Goal: Task Accomplishment & Management: Manage account settings

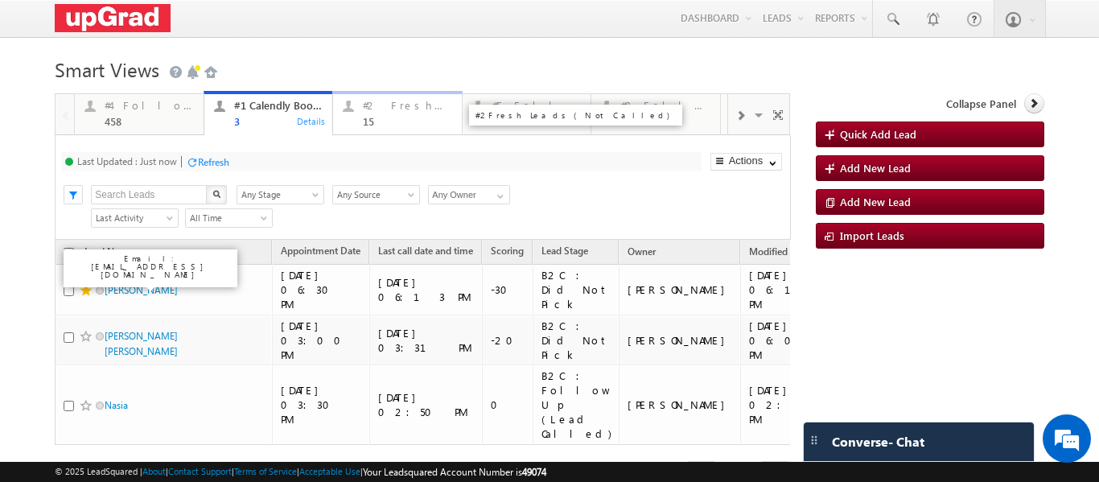
scroll to position [45, 0]
click at [382, 116] on div "15" at bounding box center [407, 121] width 89 height 12
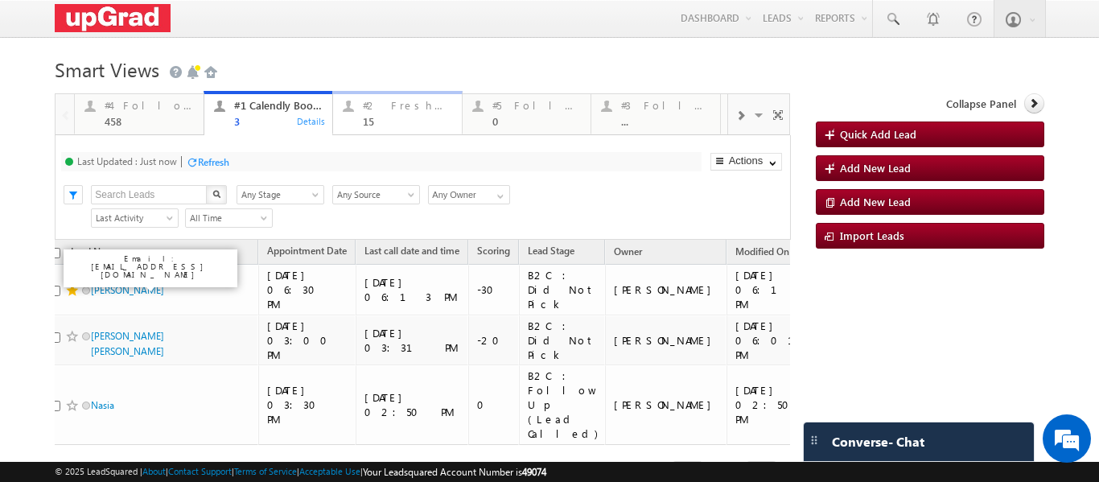
scroll to position [0, 0]
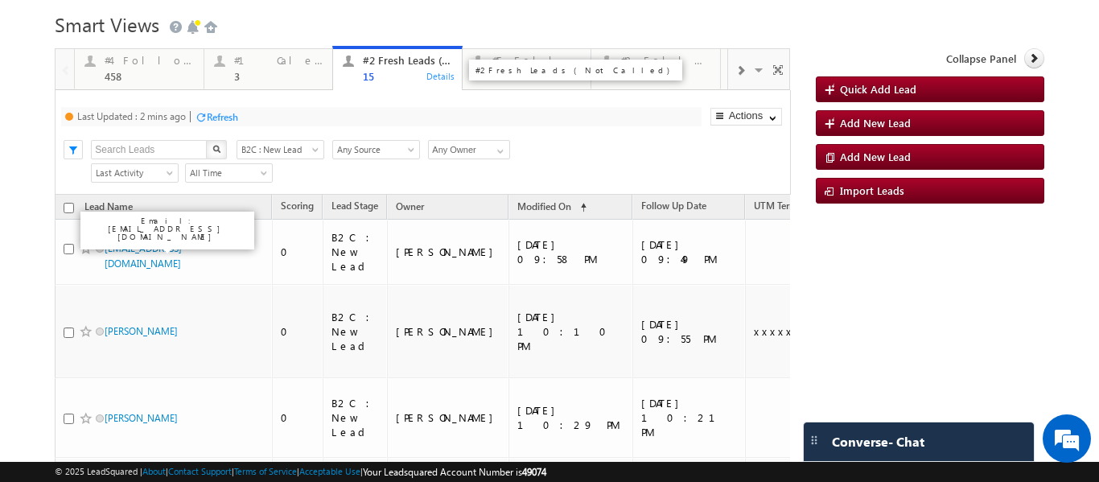
click at [373, 63] on div "#2 Fresh Leads (Not Called)" at bounding box center [407, 60] width 89 height 13
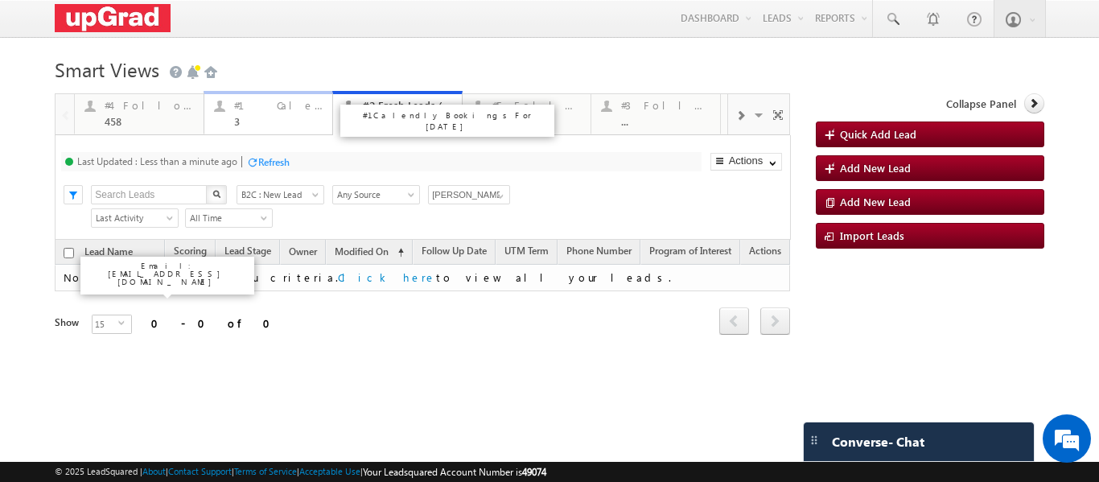
click at [252, 107] on div "#1 Calendly Bookings For [DATE]" at bounding box center [278, 105] width 89 height 13
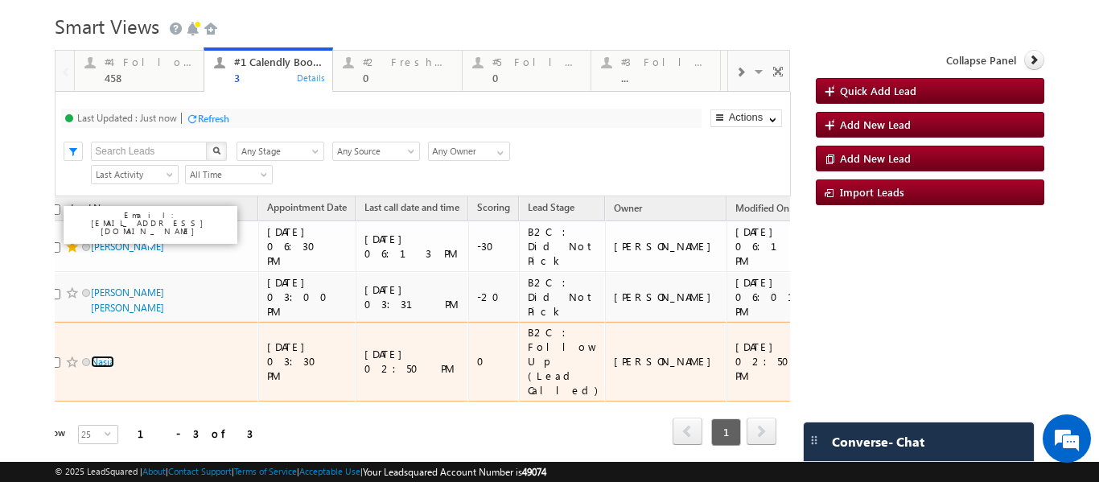
scroll to position [63, 0]
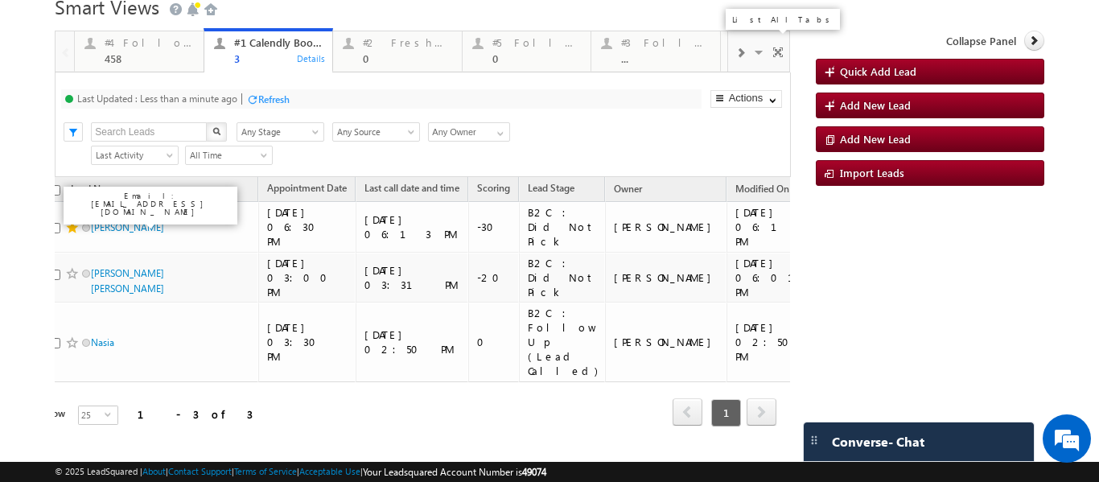
click at [752, 51] on span at bounding box center [760, 55] width 16 height 34
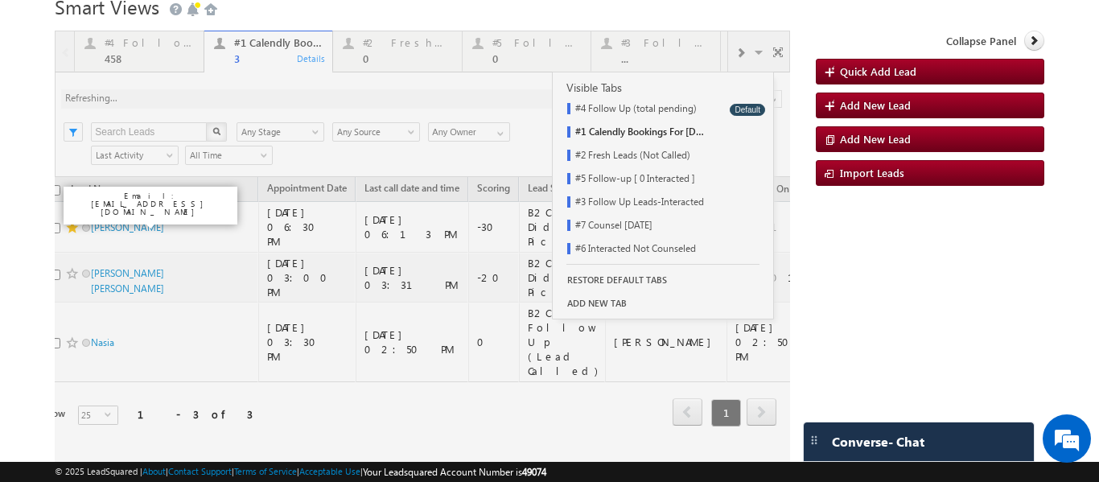
click at [889, 262] on div "#4 Follow Up (total pending) 458 Details #1 Calendly Bookings For [DATE] 3 Deta…" at bounding box center [549, 251] width 989 height 440
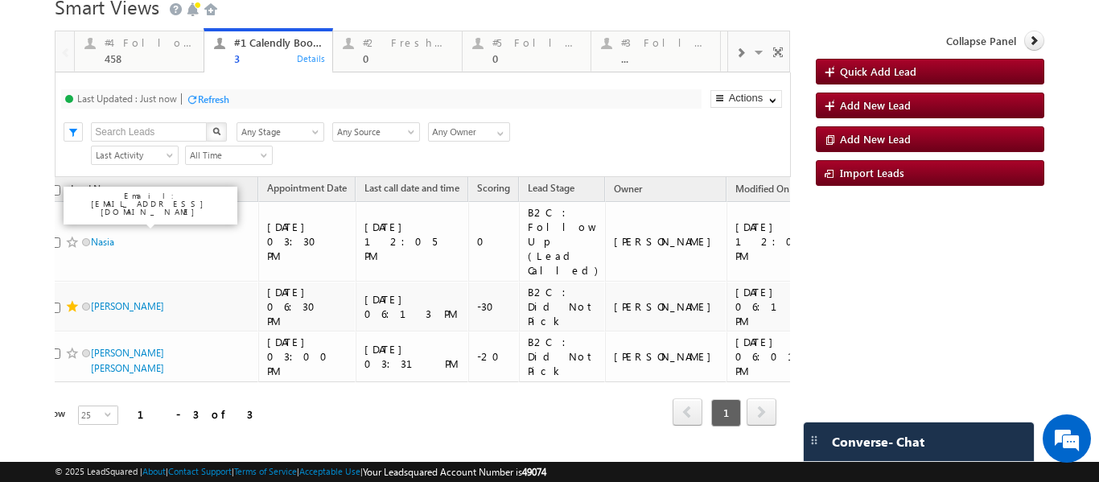
click at [736, 52] on span at bounding box center [741, 53] width 10 height 13
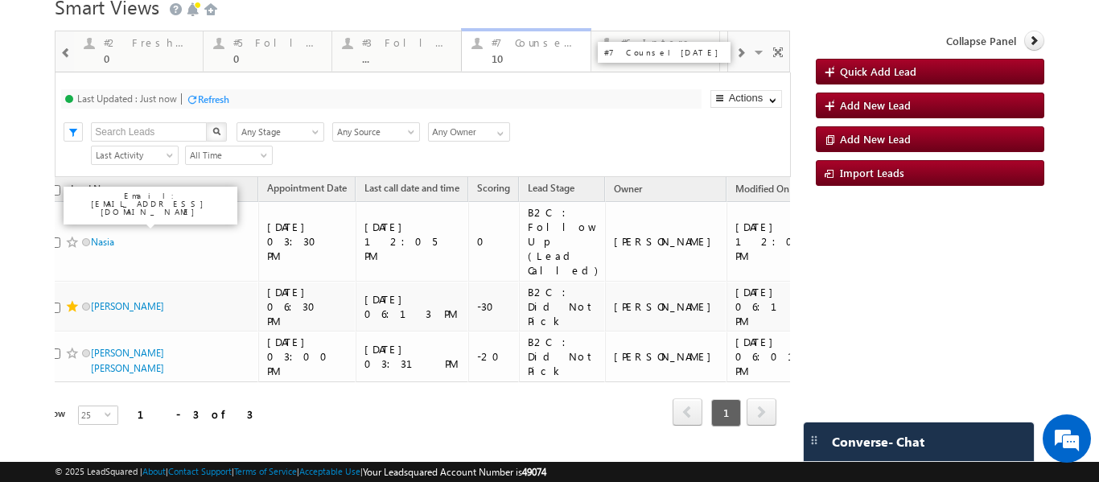
click at [516, 60] on div "10" at bounding box center [536, 58] width 89 height 12
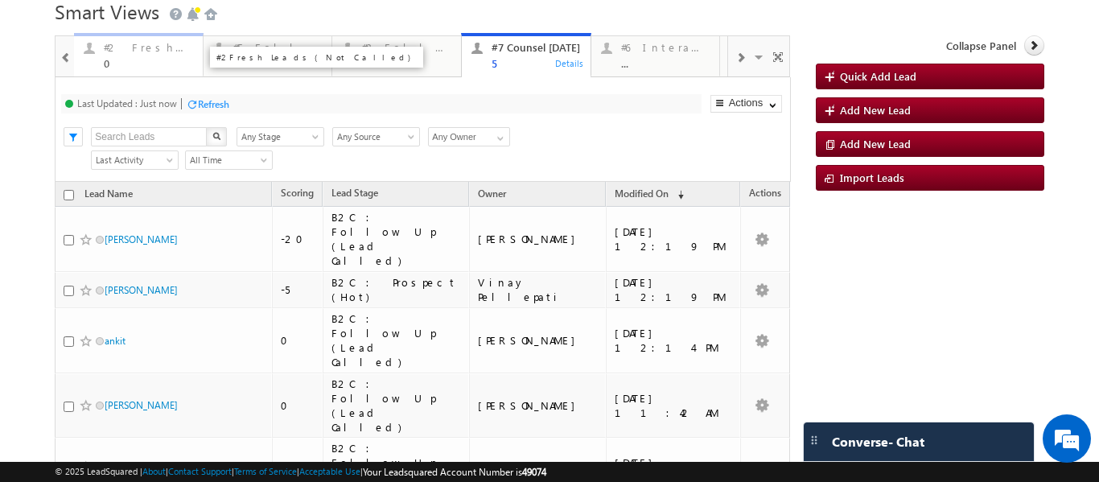
scroll to position [0, 0]
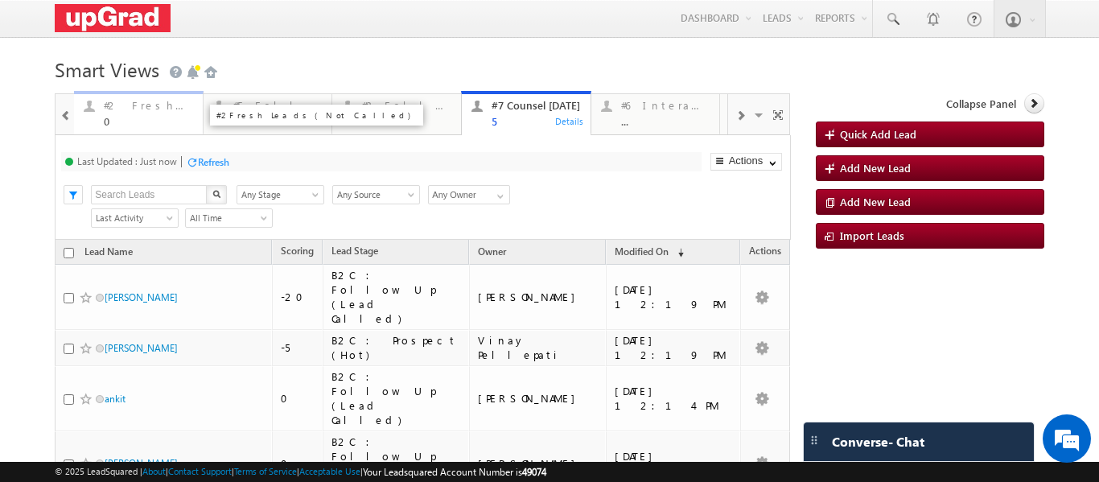
click at [125, 116] on div "0" at bounding box center [148, 121] width 89 height 12
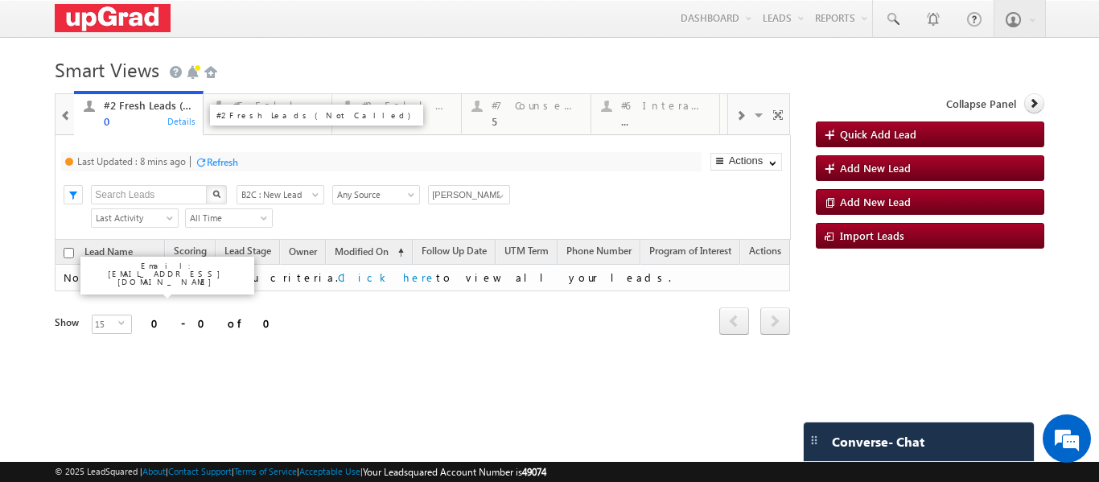
click at [129, 118] on div "0" at bounding box center [148, 121] width 89 height 12
click at [502, 195] on span at bounding box center [500, 196] width 13 height 13
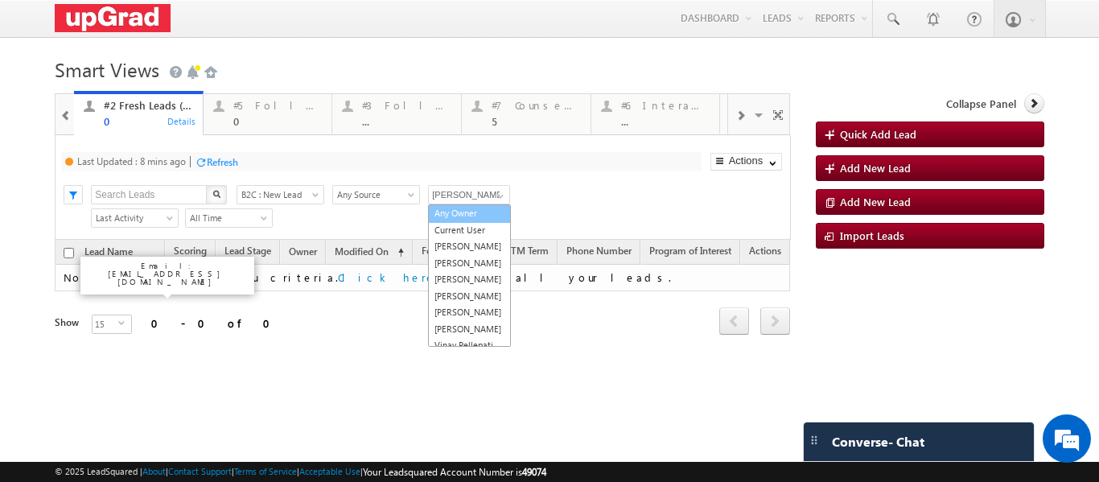
click at [472, 214] on link "Any Owner" at bounding box center [469, 213] width 83 height 19
type input "Any Owner"
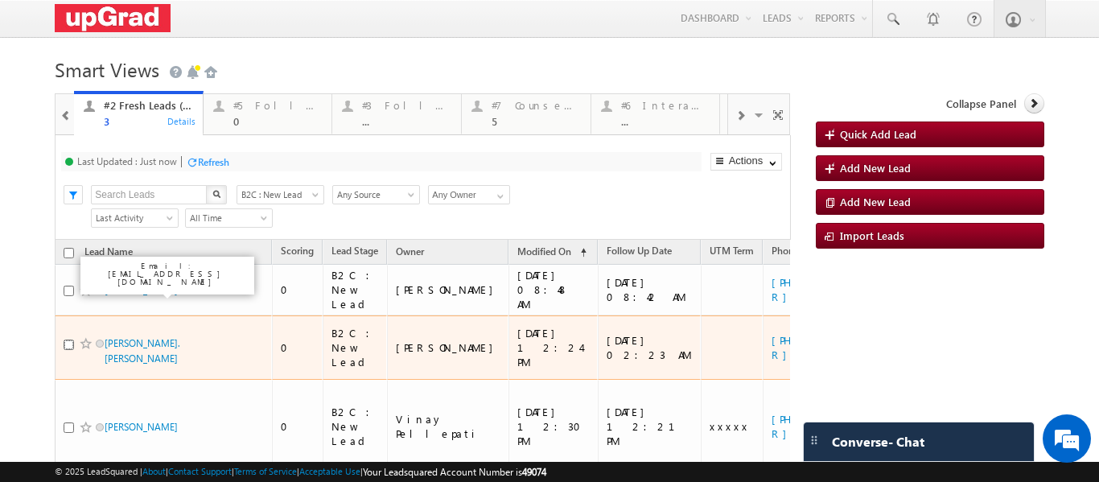
click at [69, 340] on input "checkbox" at bounding box center [69, 345] width 10 height 10
checkbox input "true"
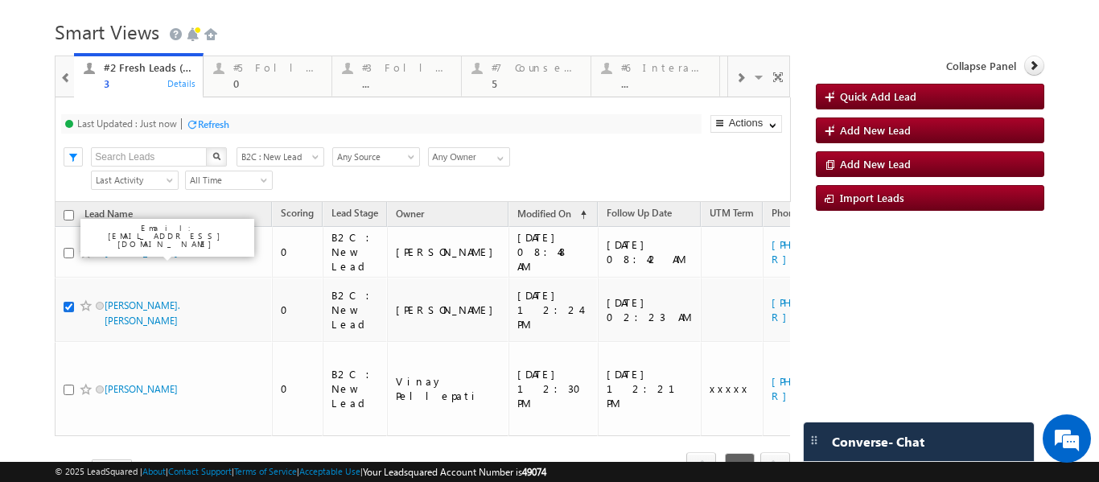
scroll to position [55, 0]
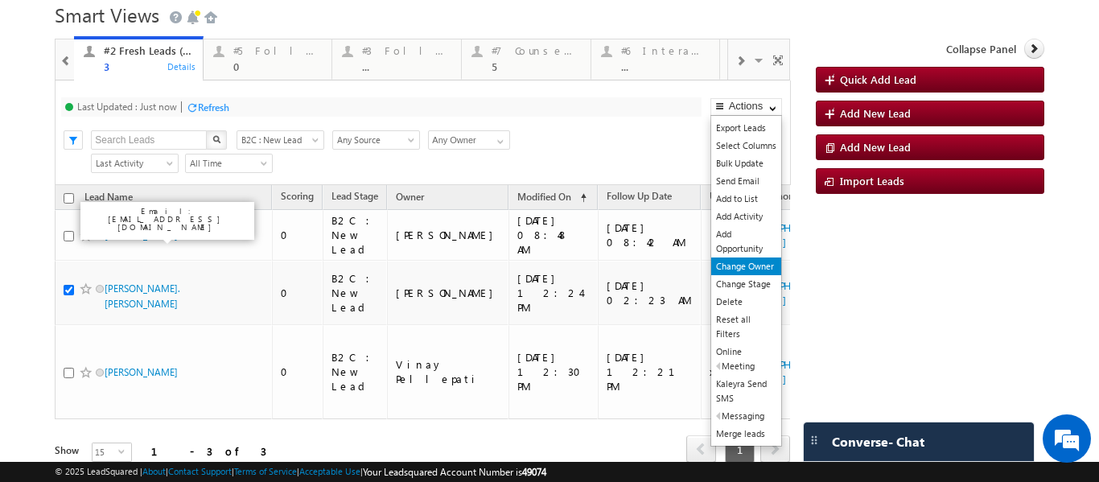
click at [746, 271] on link "Change Owner" at bounding box center [746, 267] width 70 height 18
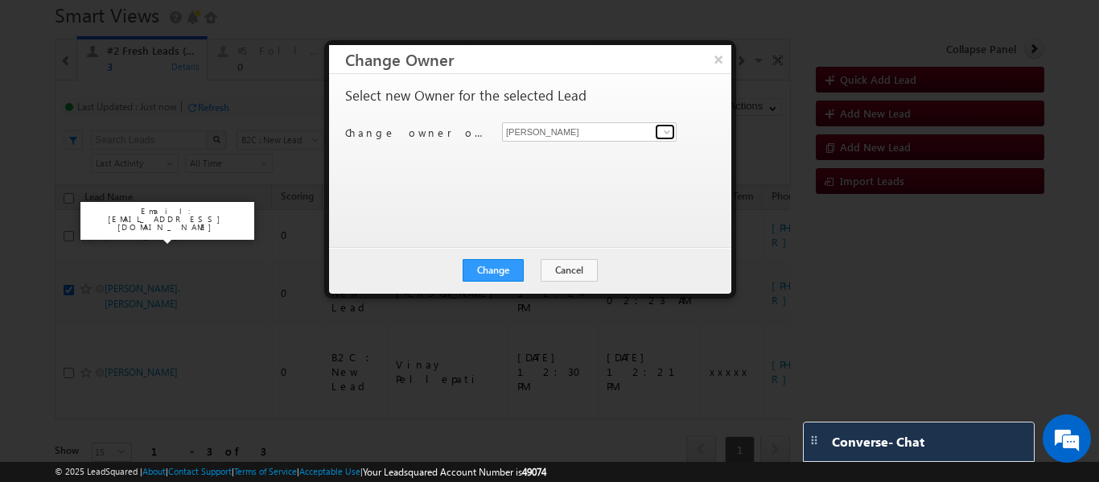
click at [662, 131] on span at bounding box center [667, 132] width 13 height 13
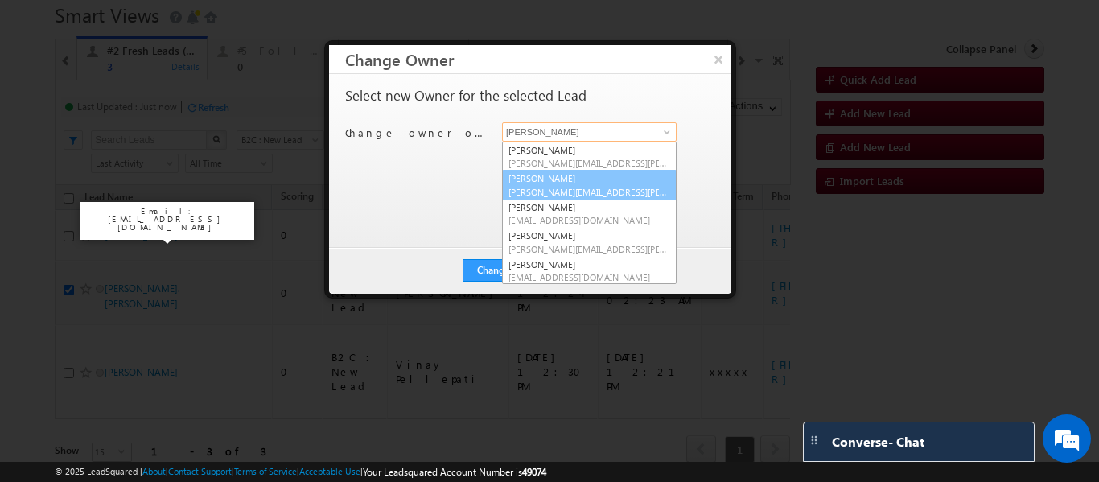
click at [566, 177] on link "[PERSON_NAME] [PERSON_NAME][EMAIL_ADDRESS][PERSON_NAME][DOMAIN_NAME]" at bounding box center [589, 185] width 175 height 31
type input "[PERSON_NAME]"
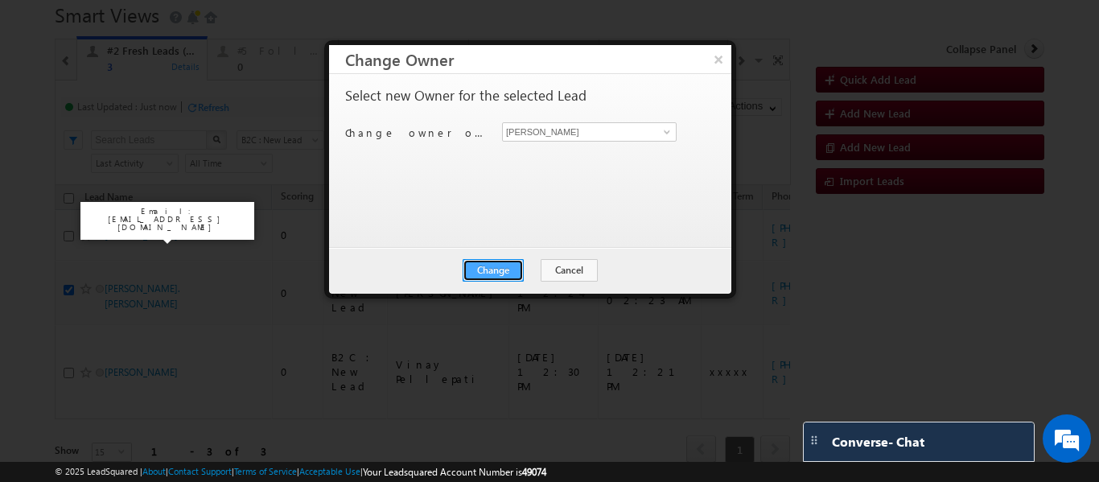
click at [504, 267] on button "Change" at bounding box center [493, 270] width 61 height 23
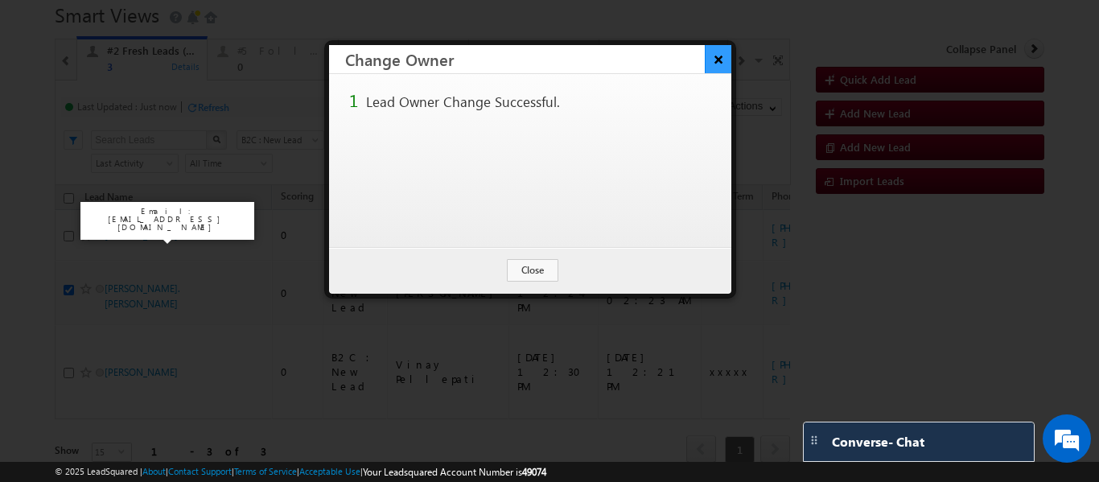
click at [712, 63] on button "×" at bounding box center [718, 59] width 27 height 28
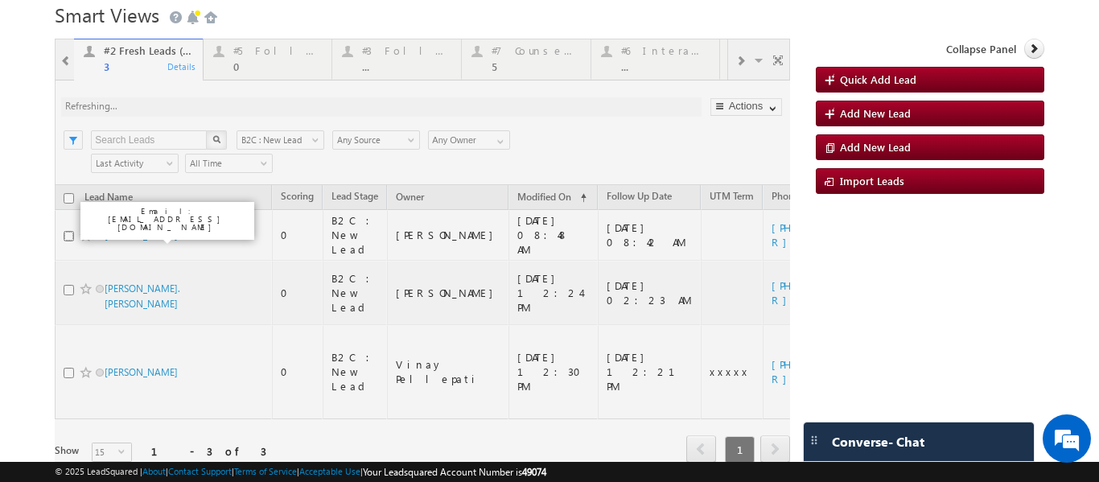
click at [64, 231] on input "checkbox" at bounding box center [69, 236] width 10 height 10
checkbox input "true"
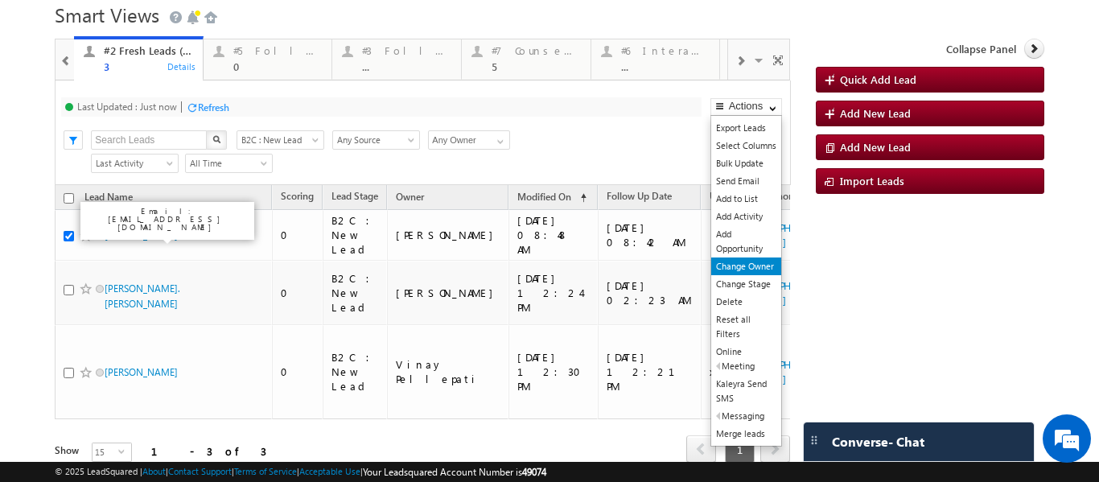
click at [744, 267] on link "Change Owner" at bounding box center [746, 267] width 70 height 18
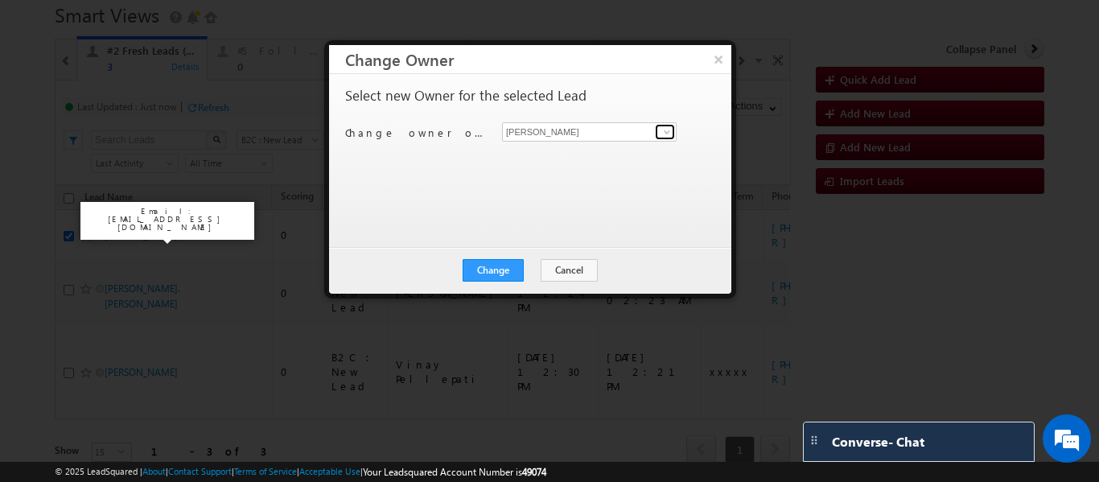
click at [665, 134] on span at bounding box center [667, 132] width 13 height 13
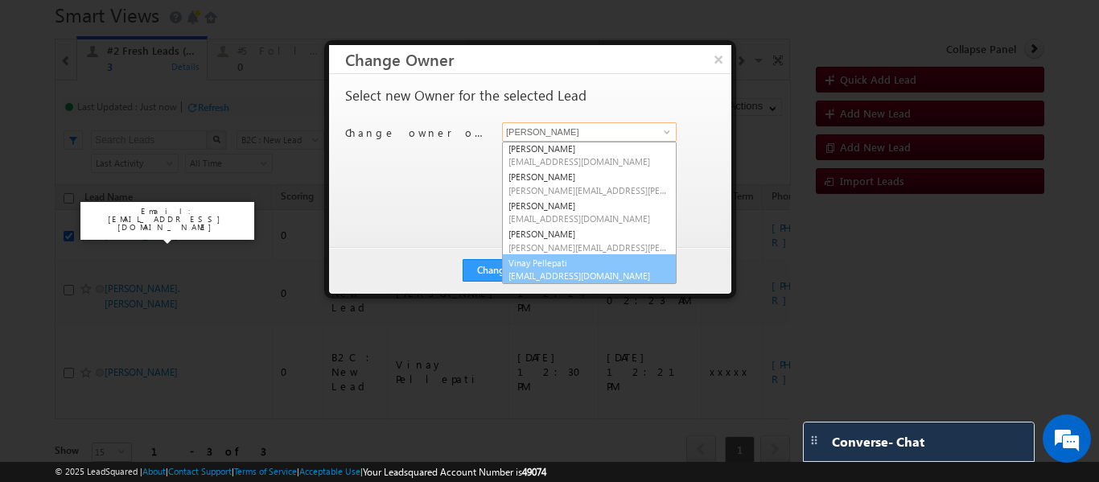
scroll to position [60, 0]
click at [542, 261] on link "Vinay Pellepati [EMAIL_ADDRESS][DOMAIN_NAME]" at bounding box center [589, 268] width 175 height 31
type input "Vinay Pellepati"
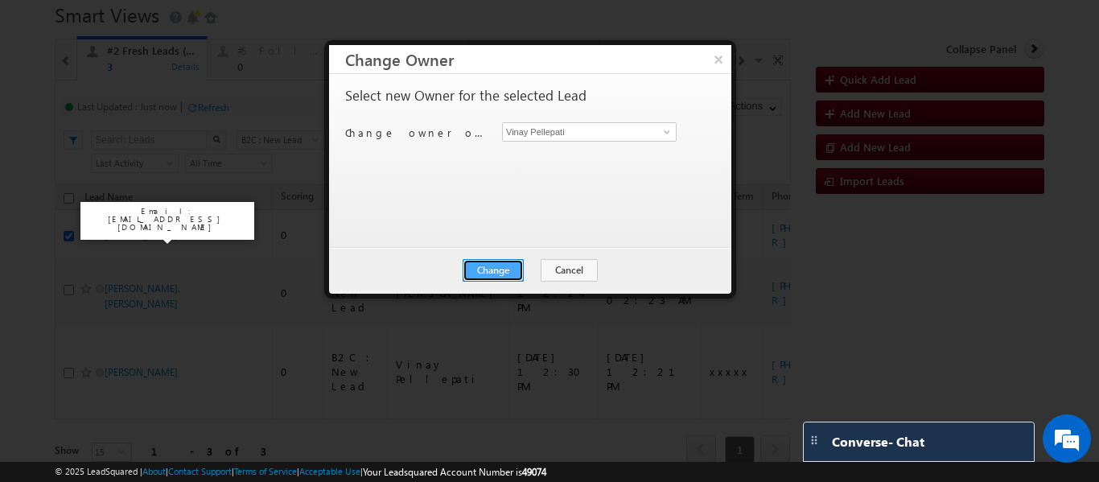
click at [490, 268] on button "Change" at bounding box center [493, 270] width 61 height 23
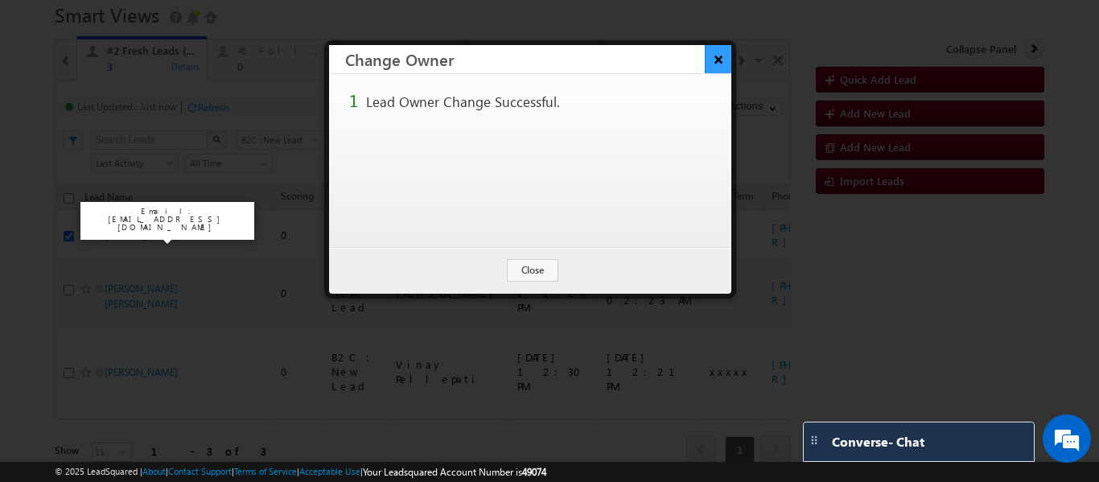
click at [722, 57] on button "×" at bounding box center [718, 59] width 27 height 28
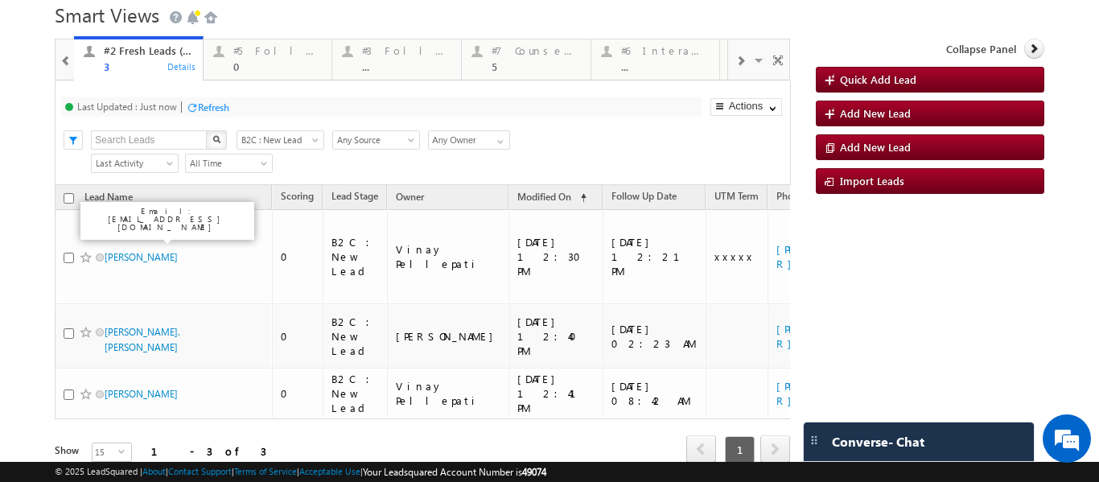
click at [210, 101] on div "Refresh" at bounding box center [213, 107] width 31 height 12
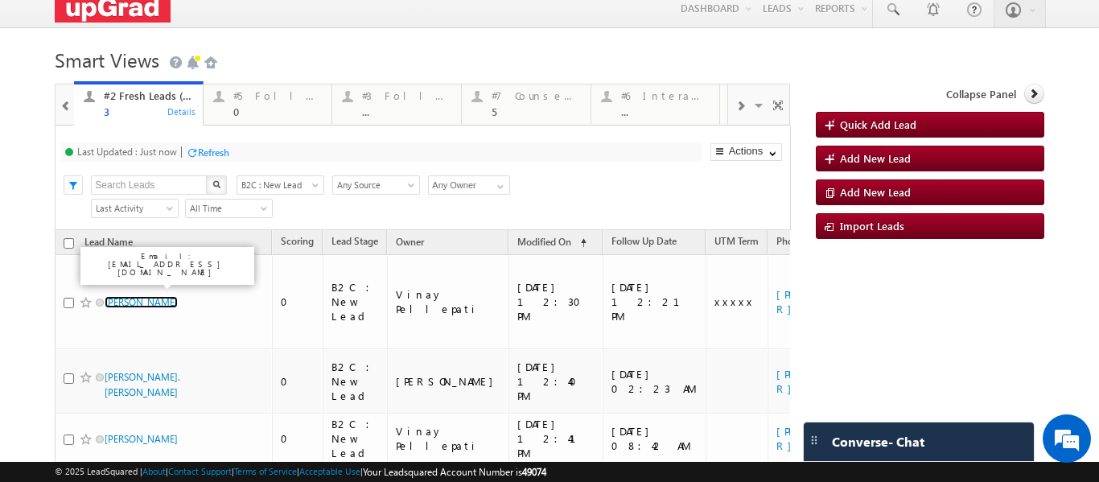
scroll to position [0, 0]
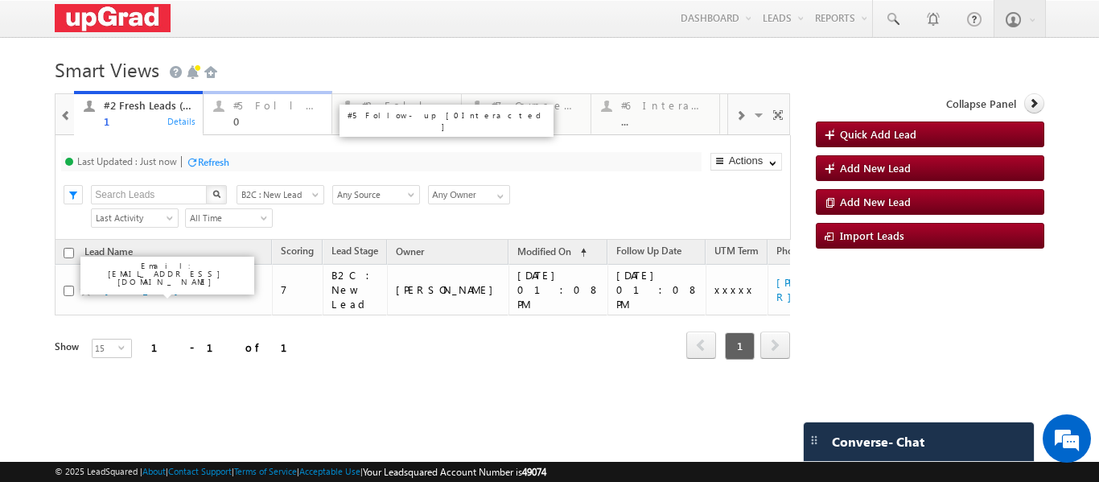
click at [251, 111] on div "#5 Follow-up [ 0 Interacted ]" at bounding box center [277, 105] width 89 height 13
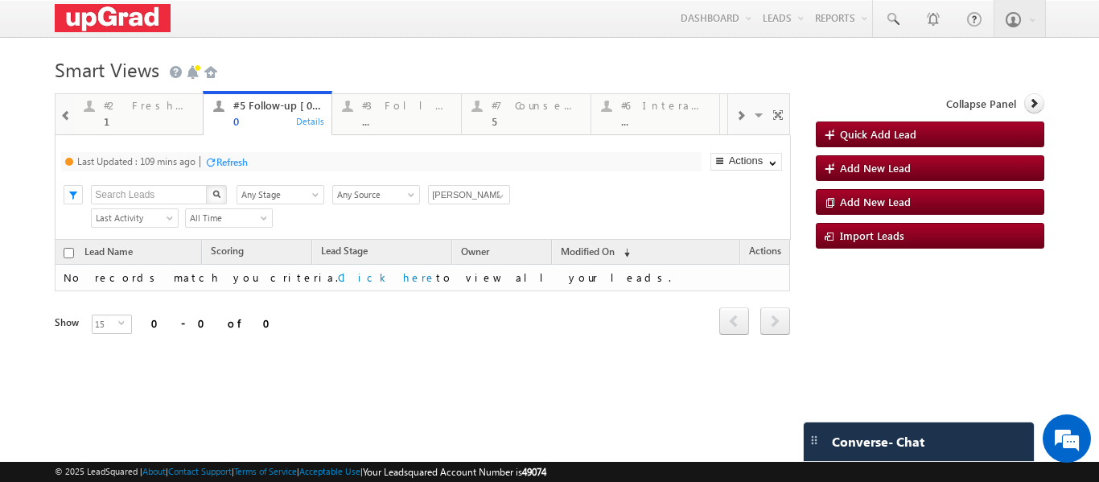
click at [257, 118] on div "0" at bounding box center [277, 121] width 89 height 12
click at [124, 128] on link "#2 Fresh Leads (Not Called) 1 Details" at bounding box center [138, 112] width 130 height 43
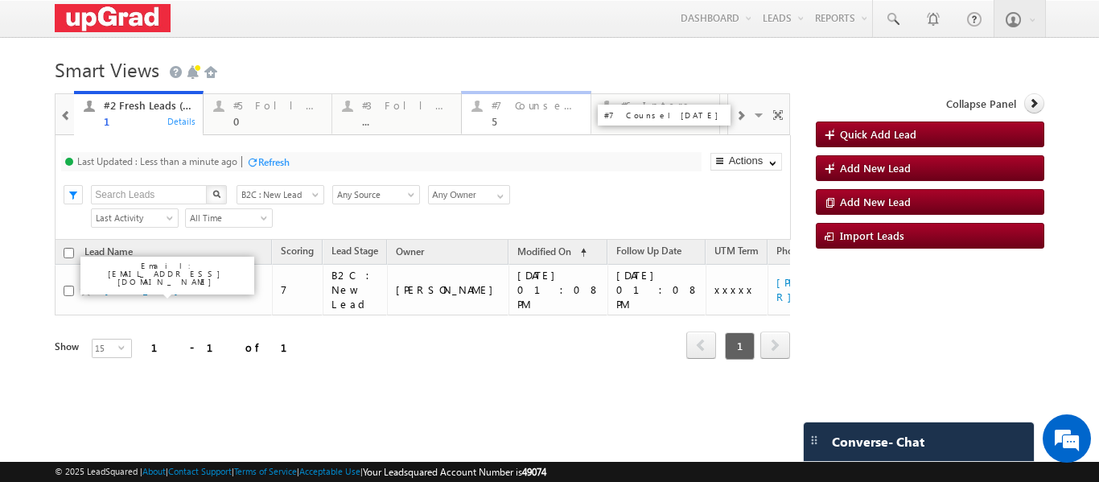
click at [512, 116] on div "5" at bounding box center [536, 121] width 89 height 12
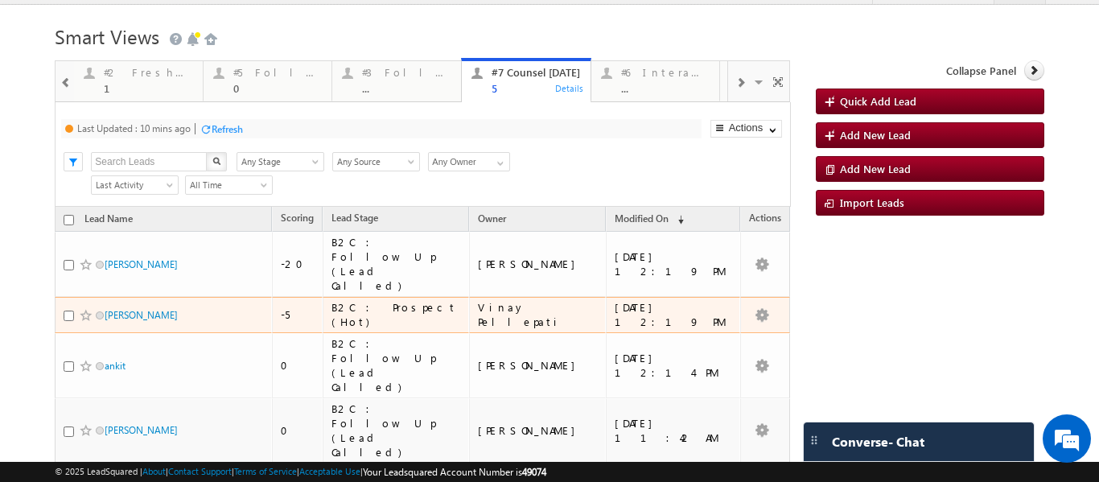
scroll to position [15, 0]
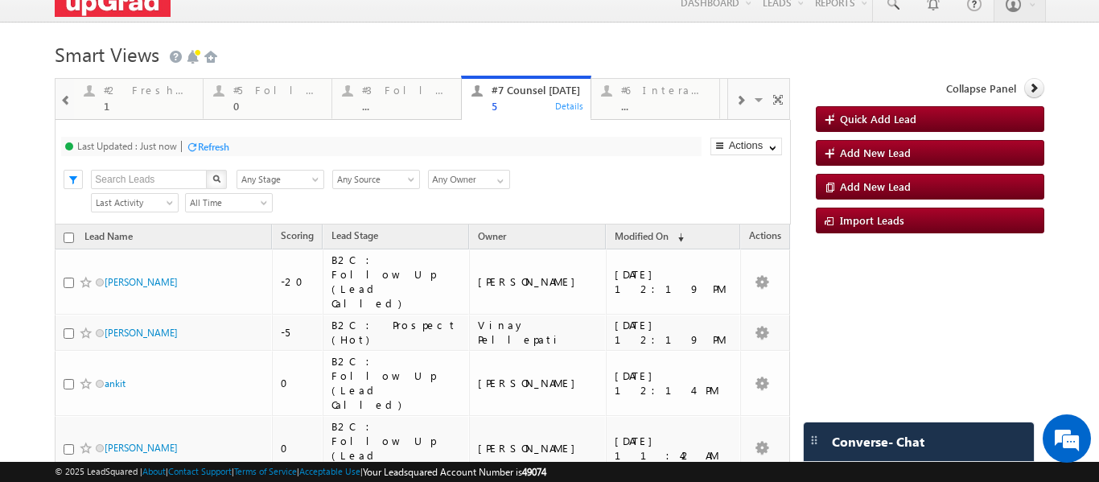
click at [66, 101] on span at bounding box center [65, 100] width 11 height 13
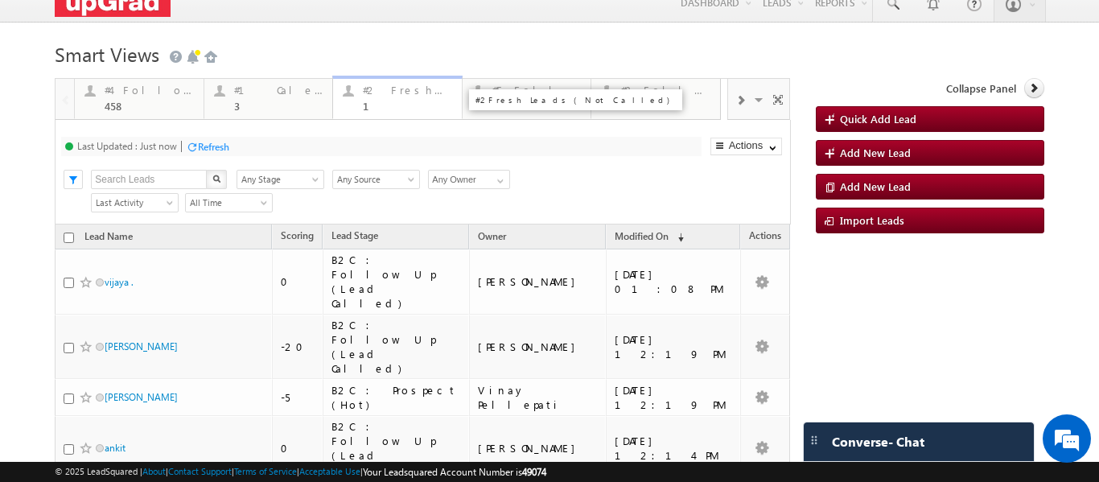
click at [386, 97] on div "#2 Fresh Leads (Not Called) 1" at bounding box center [407, 95] width 89 height 31
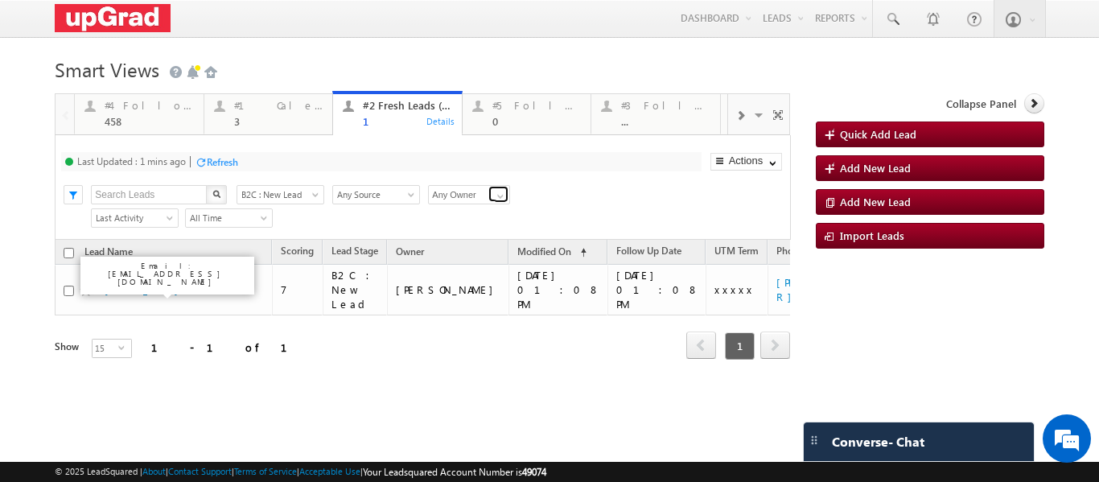
click at [502, 196] on span at bounding box center [500, 196] width 13 height 13
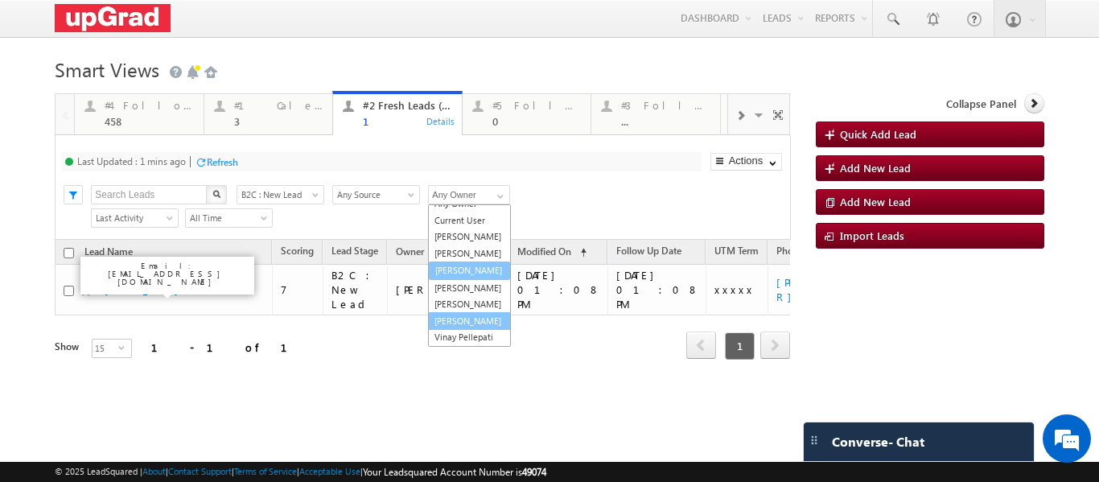
scroll to position [0, 0]
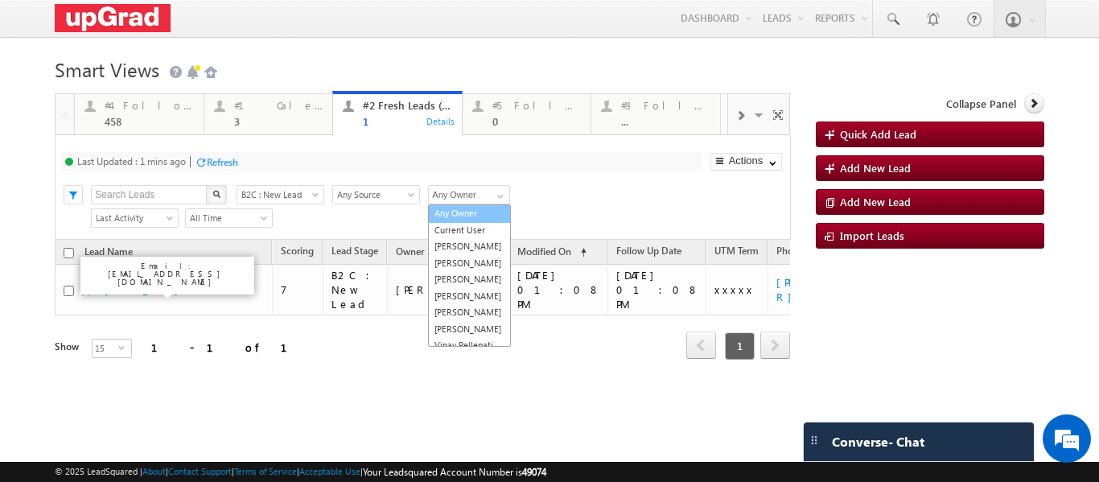
click at [460, 212] on link "Any Owner" at bounding box center [469, 213] width 83 height 19
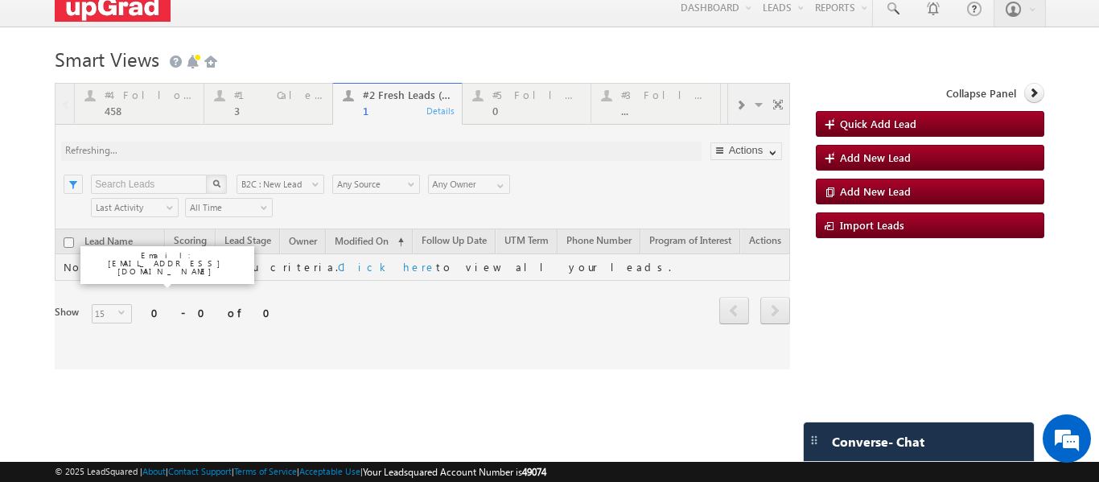
scroll to position [14, 0]
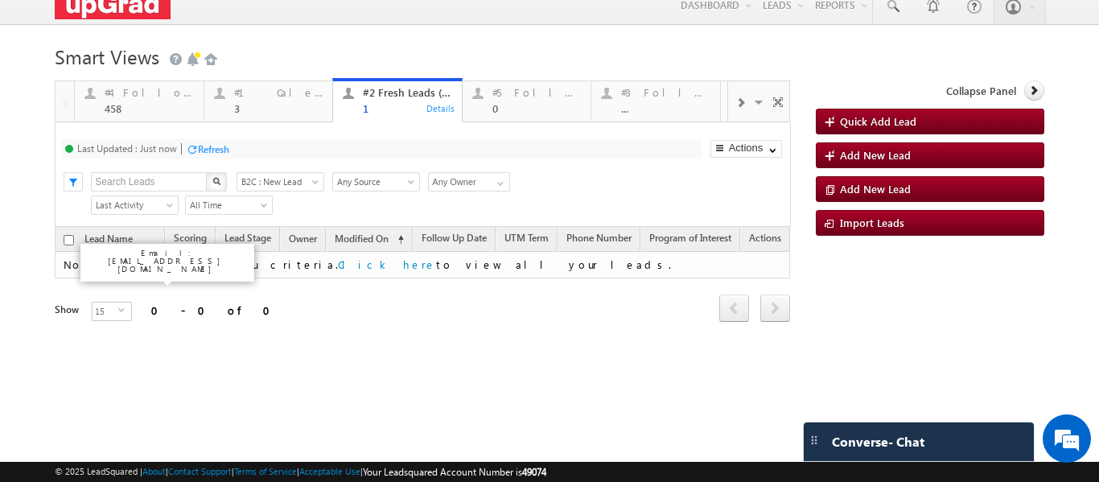
drag, startPoint x: 208, startPoint y: 145, endPoint x: 243, endPoint y: 130, distance: 38.3
click at [208, 145] on div "Refresh" at bounding box center [213, 149] width 31 height 12
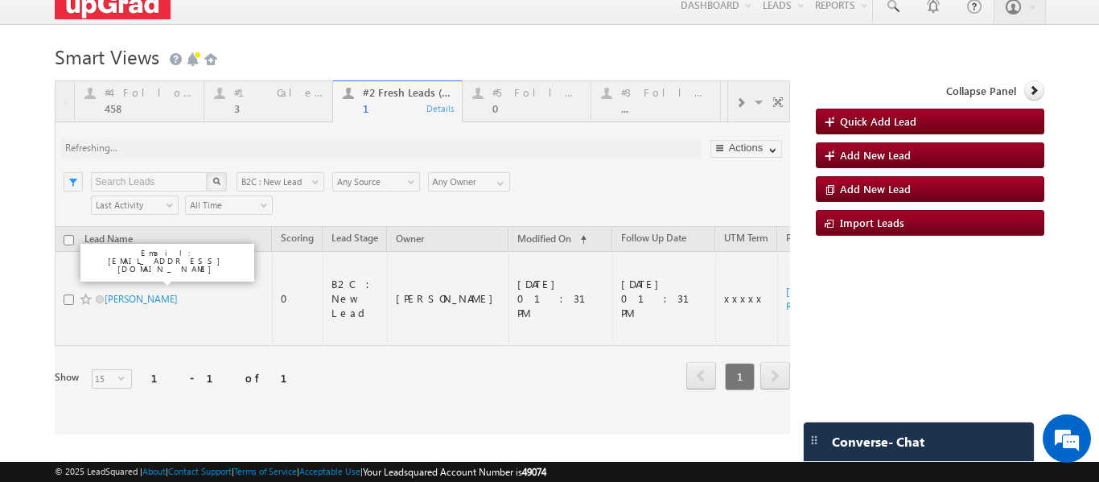
click at [255, 100] on div at bounding box center [423, 257] width 736 height 354
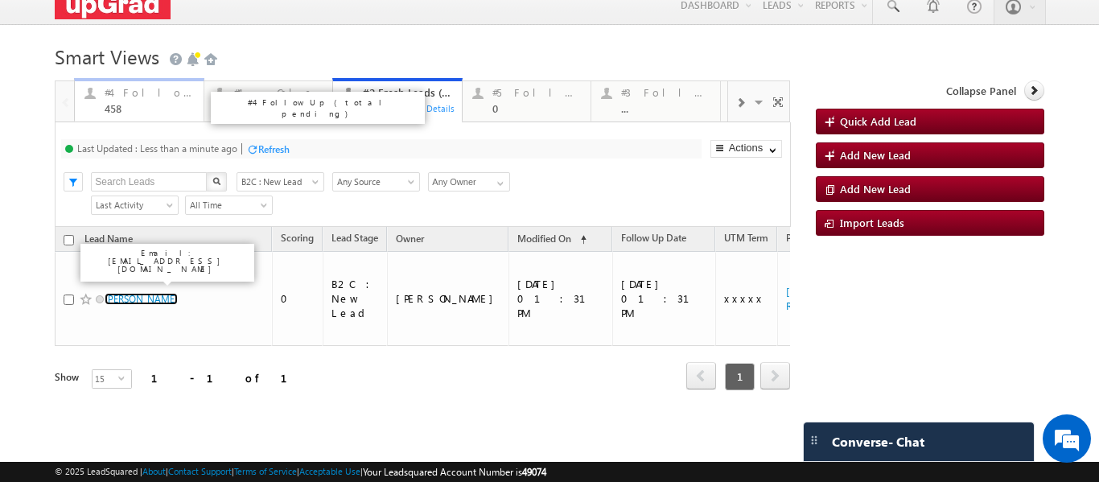
click at [138, 92] on div "#4 Follow Up (total pending)" at bounding box center [149, 92] width 89 height 13
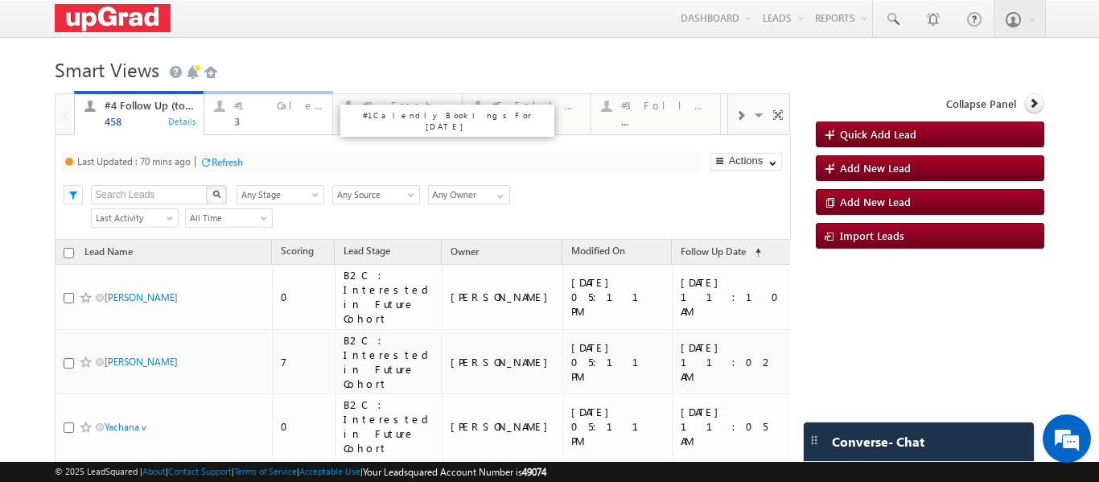
click at [254, 120] on div "3" at bounding box center [278, 121] width 89 height 12
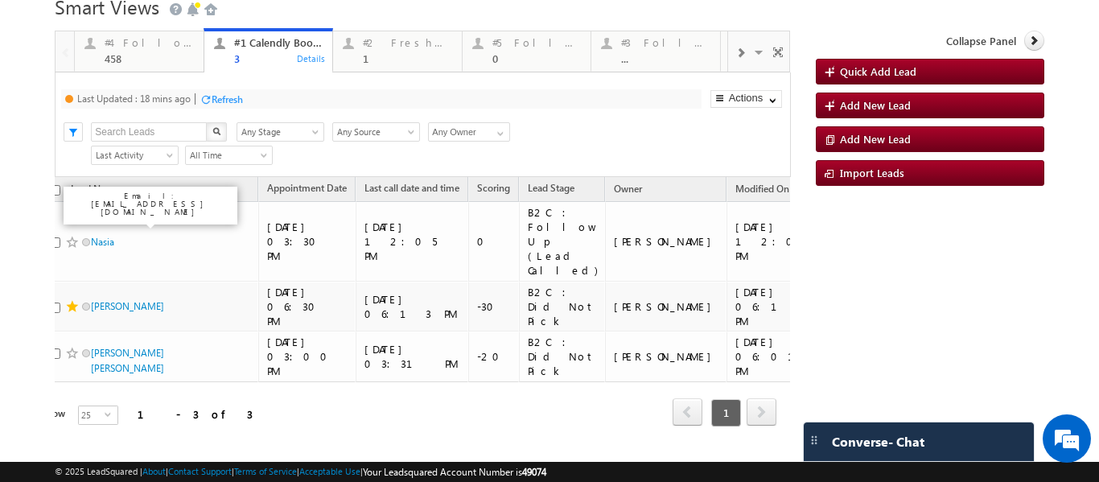
click at [225, 96] on div "Refresh" at bounding box center [227, 99] width 31 height 12
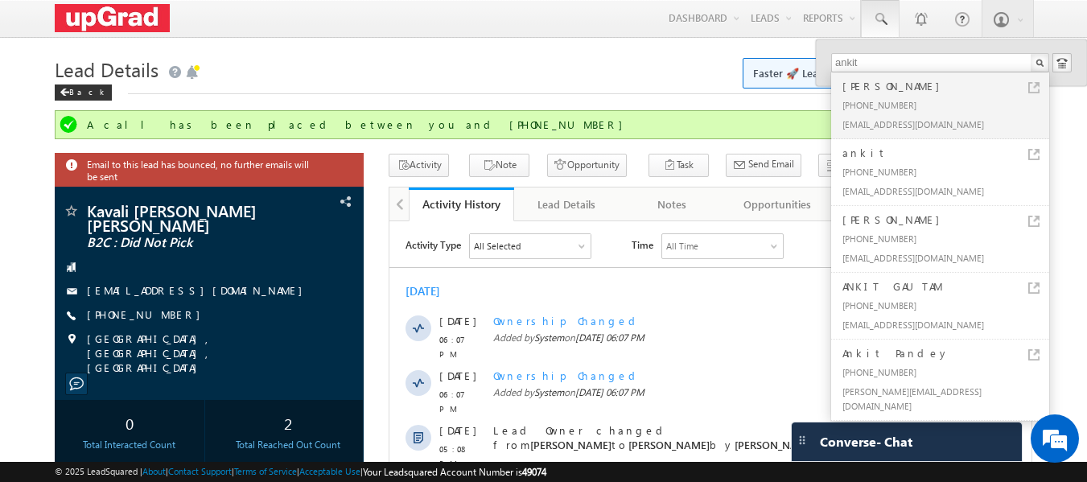
type input "[EMAIL_ADDRESS][DOMAIN_NAME]"
